Goal: Task Accomplishment & Management: Use online tool/utility

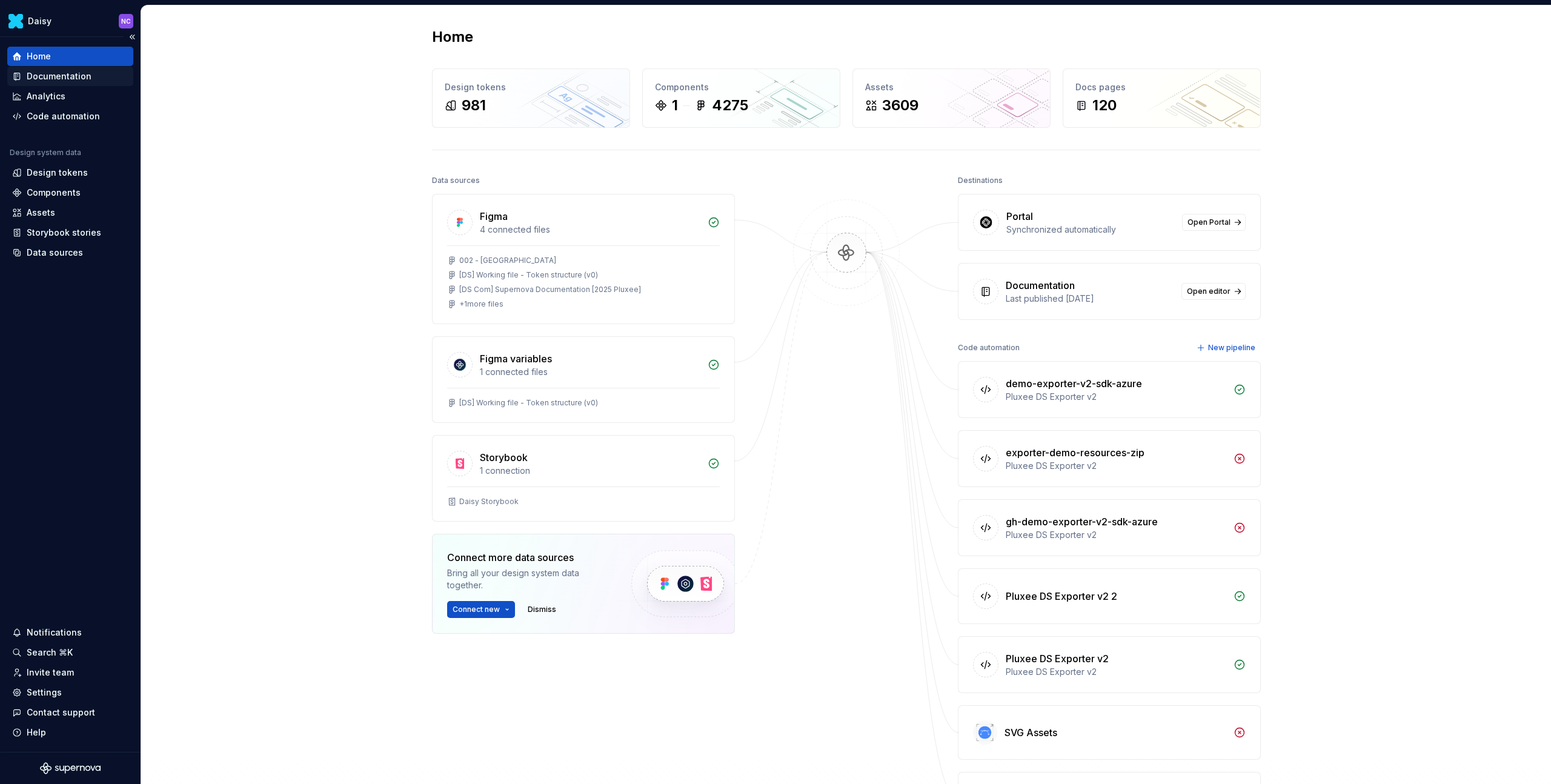
click at [83, 70] on div "Documentation" at bounding box center [59, 76] width 65 height 12
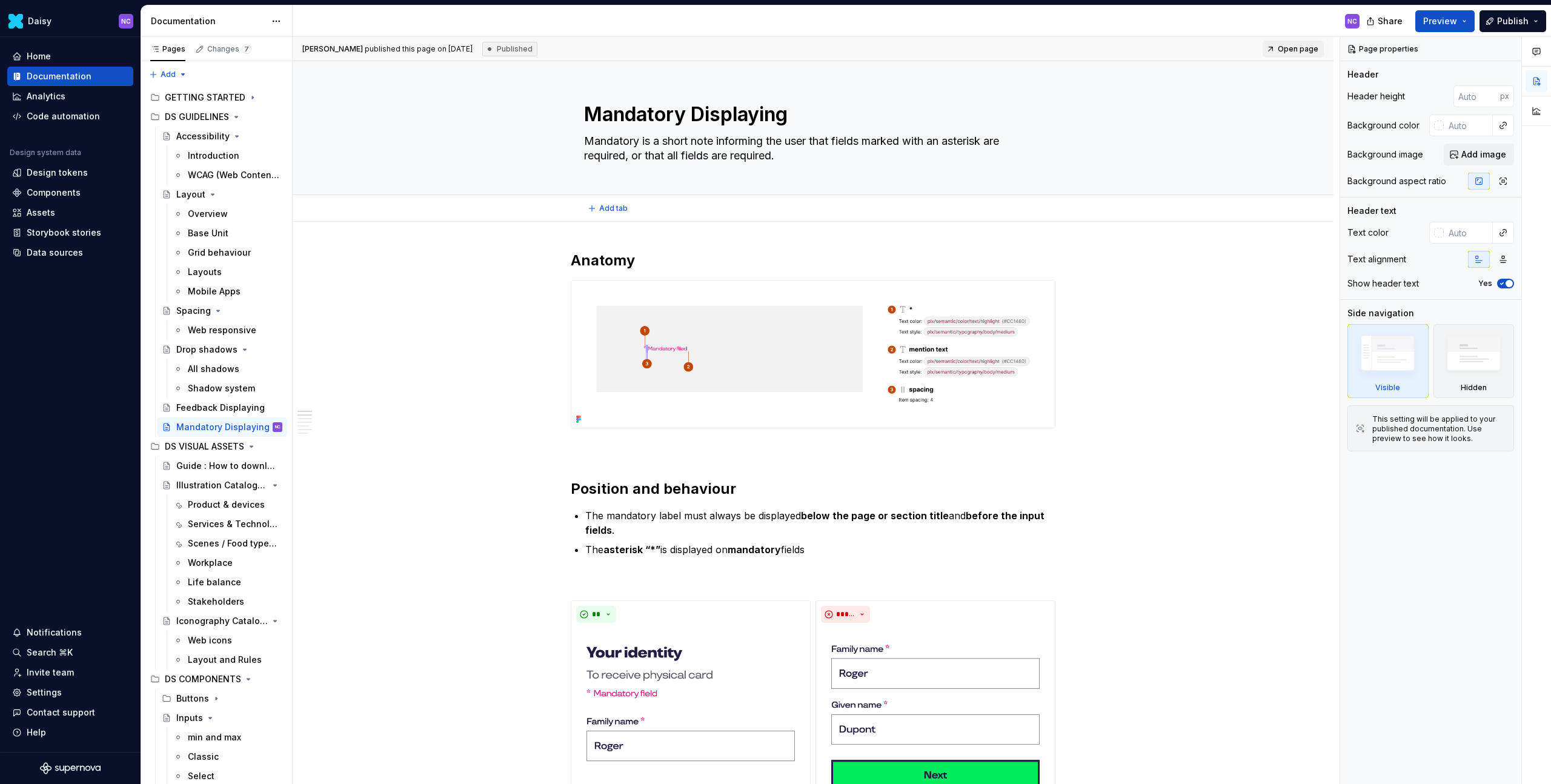
type textarea "*"
click at [1462, 18] on button "Preview" at bounding box center [1444, 21] width 59 height 22
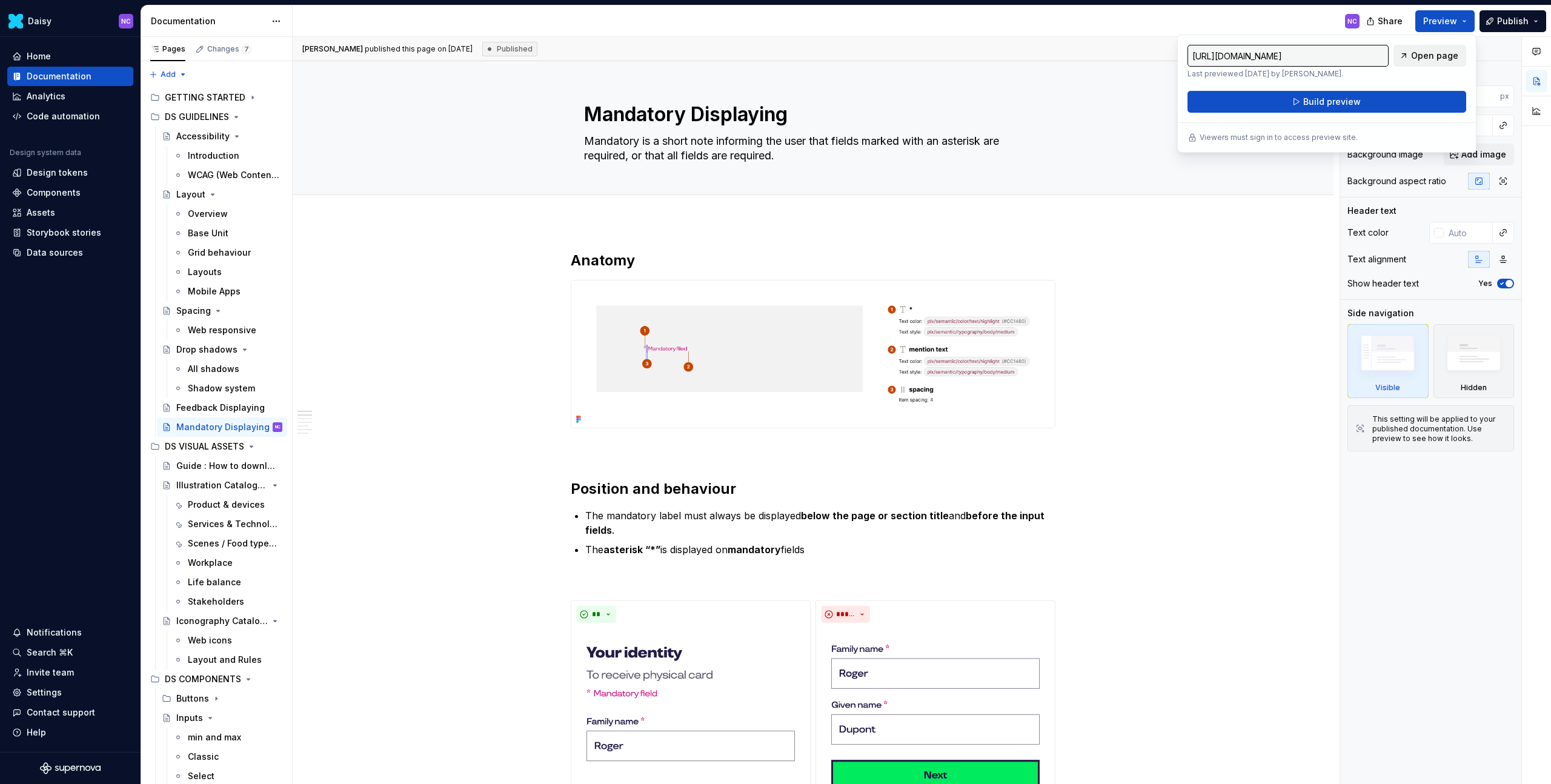
click at [1424, 59] on span "Open page" at bounding box center [1434, 55] width 47 height 12
